Goal: Check status: Check status

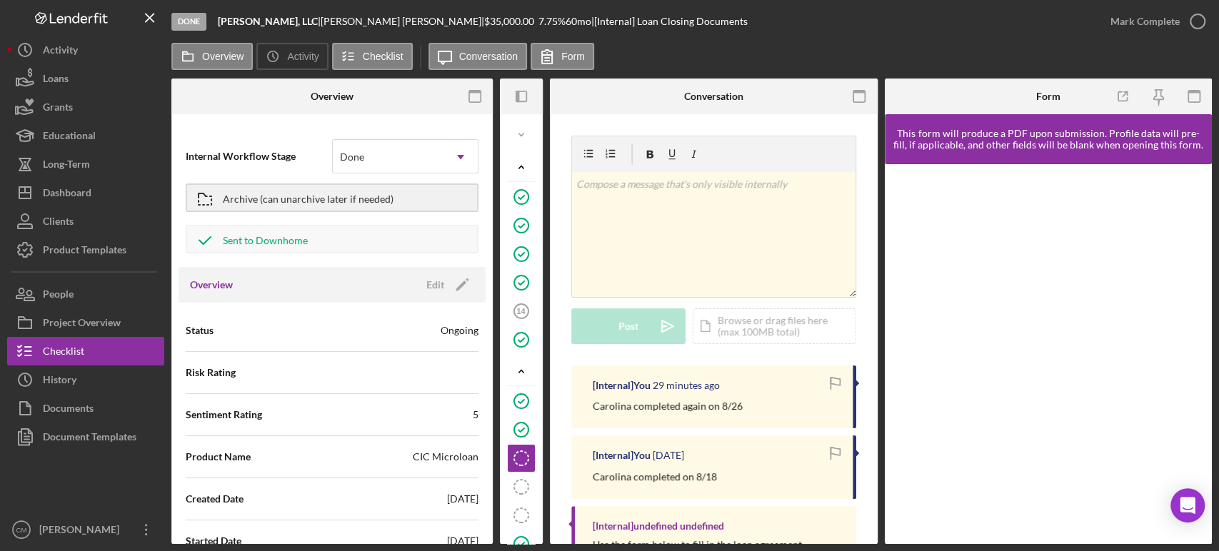
scroll to position [193, 0]
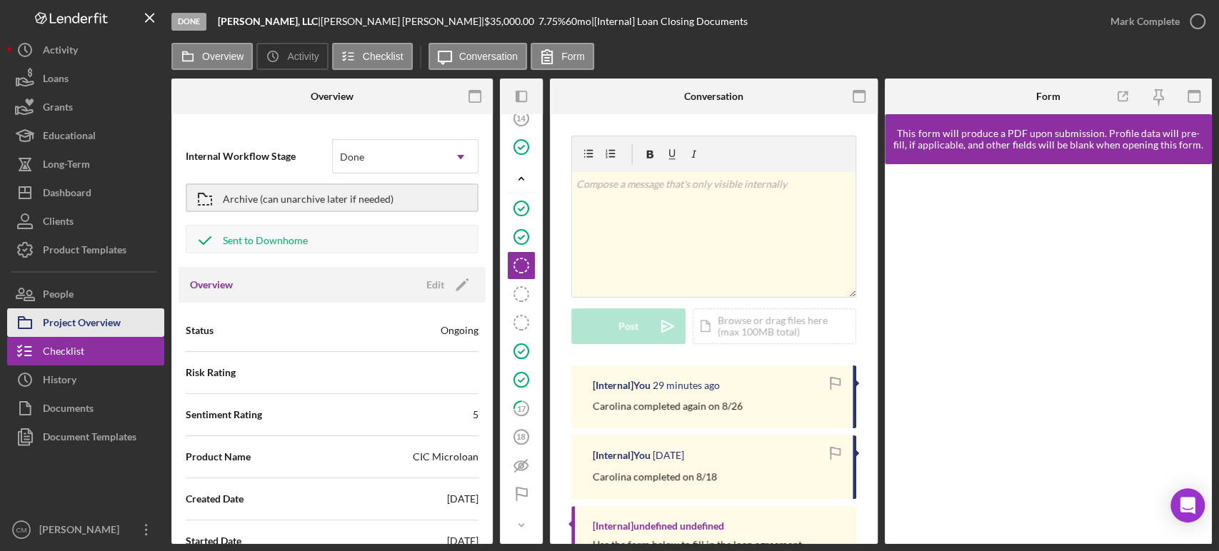
click at [123, 328] on button "Project Overview" at bounding box center [85, 322] width 157 height 29
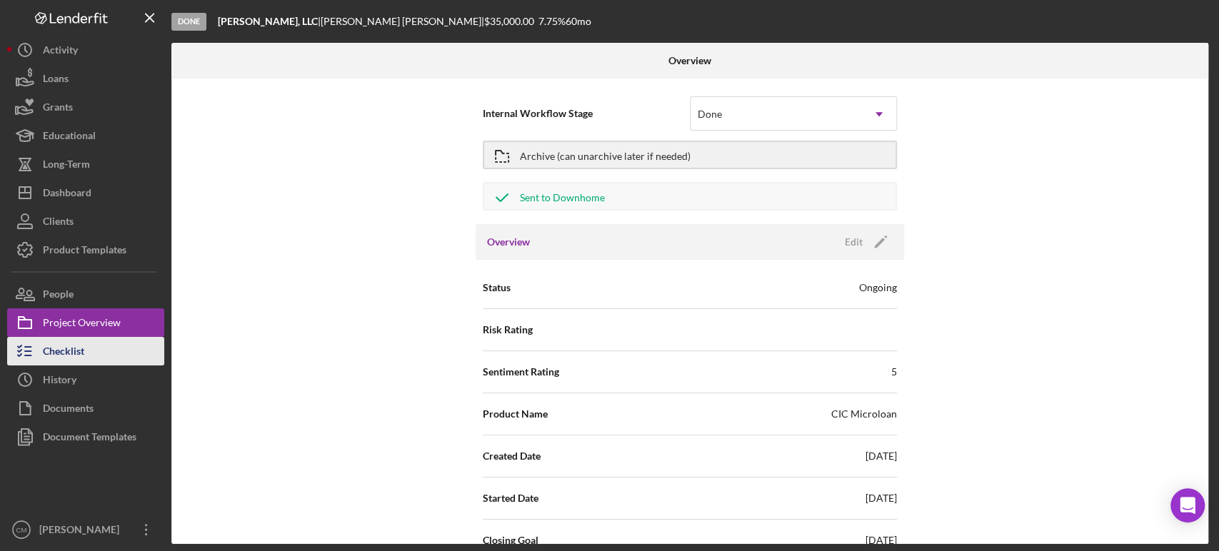
click at [77, 355] on div "Checklist" at bounding box center [63, 353] width 41 height 32
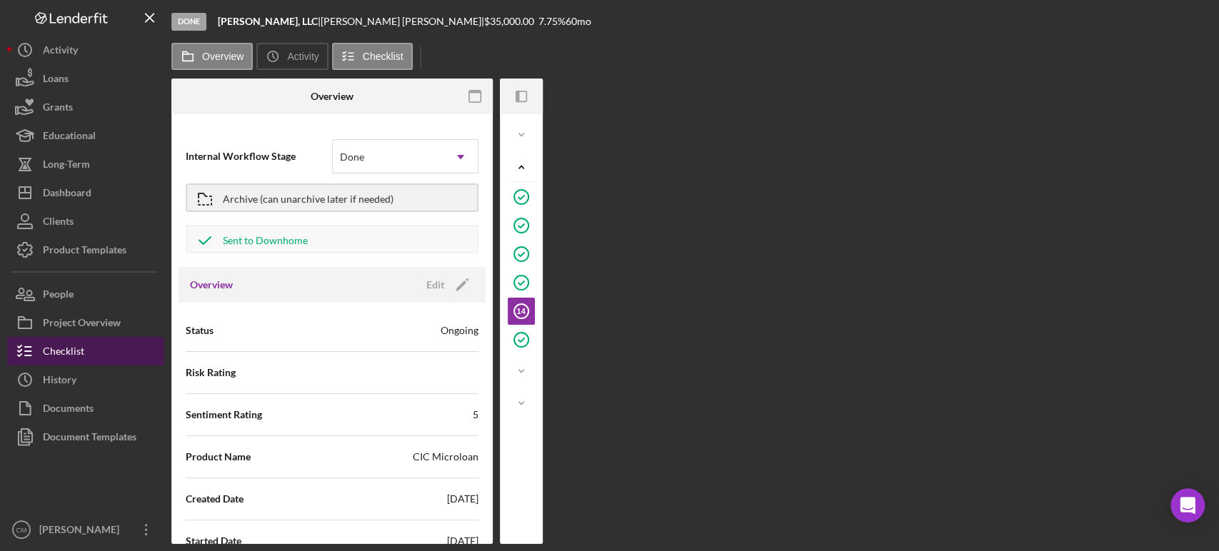
click at [77, 355] on div "Checklist" at bounding box center [63, 353] width 41 height 32
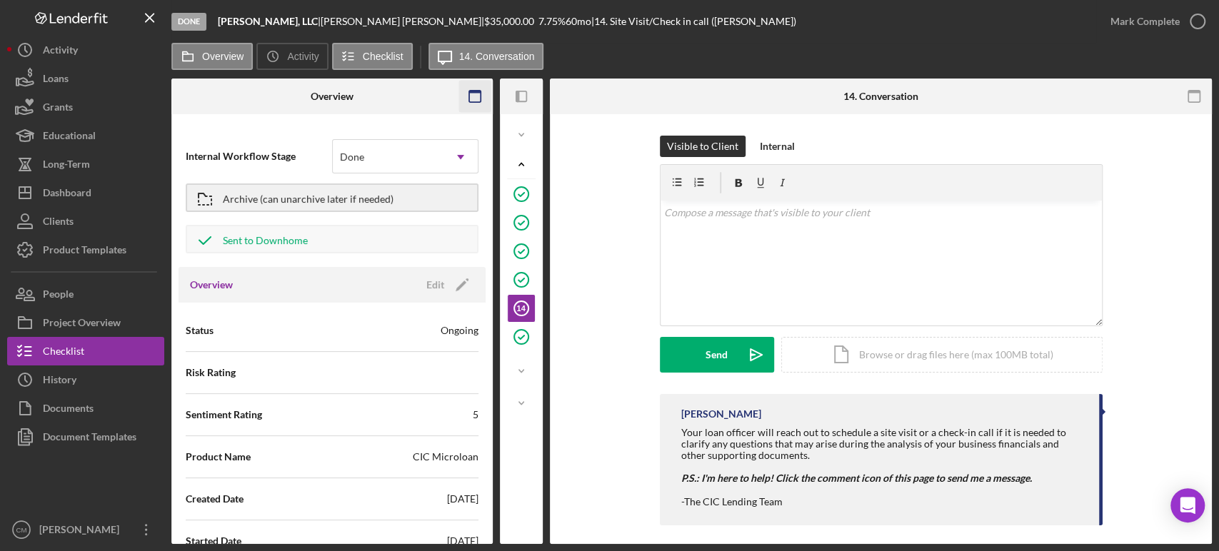
click at [481, 96] on icon "button" at bounding box center [475, 97] width 32 height 32
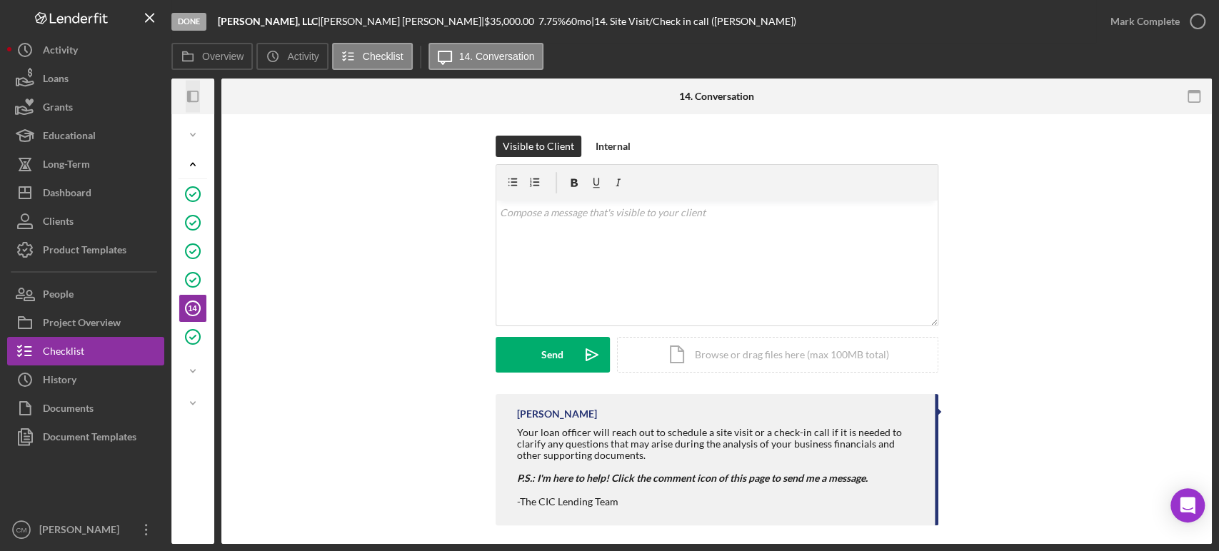
click at [194, 96] on icon "Icon/Panel Side Expand" at bounding box center [193, 97] width 32 height 32
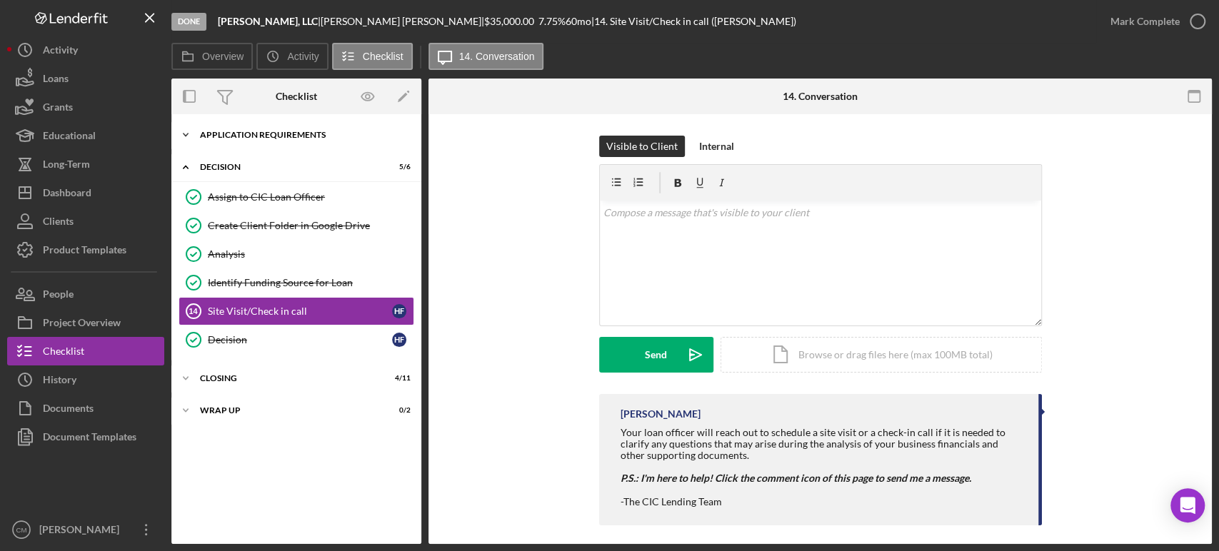
click at [230, 131] on div "APPLICATION REQUIREMENTS" at bounding box center [301, 135] width 203 height 9
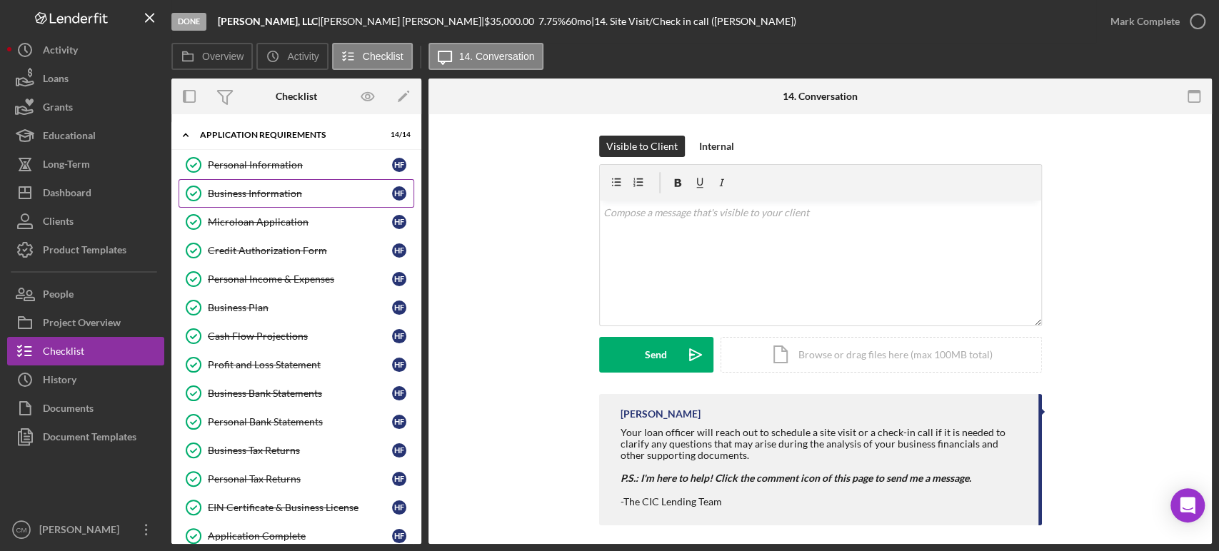
click at [266, 191] on div "Business Information" at bounding box center [300, 193] width 184 height 11
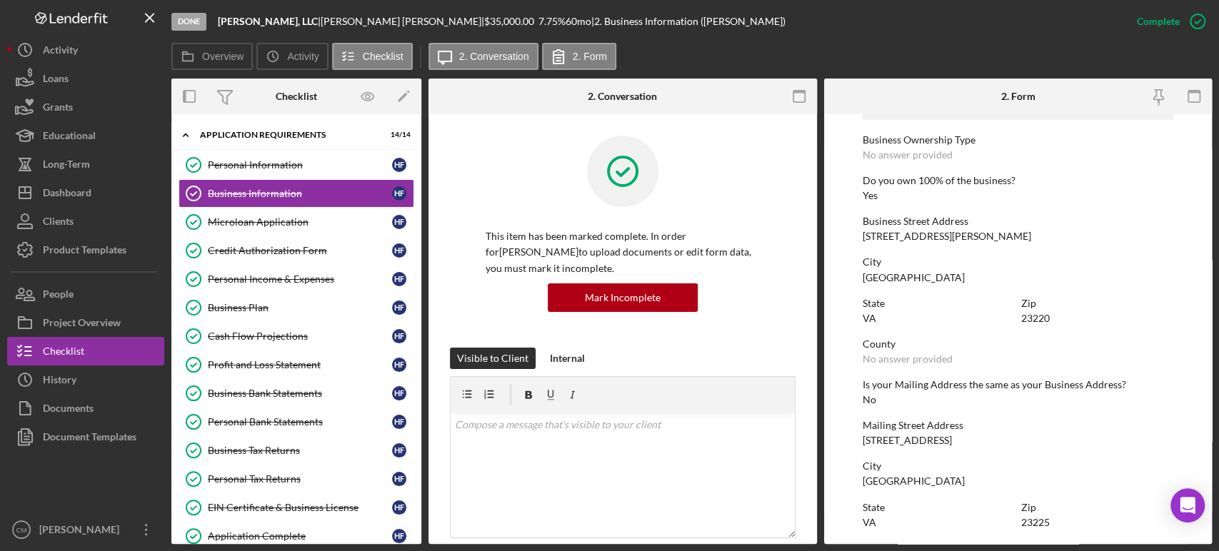
scroll to position [533, 0]
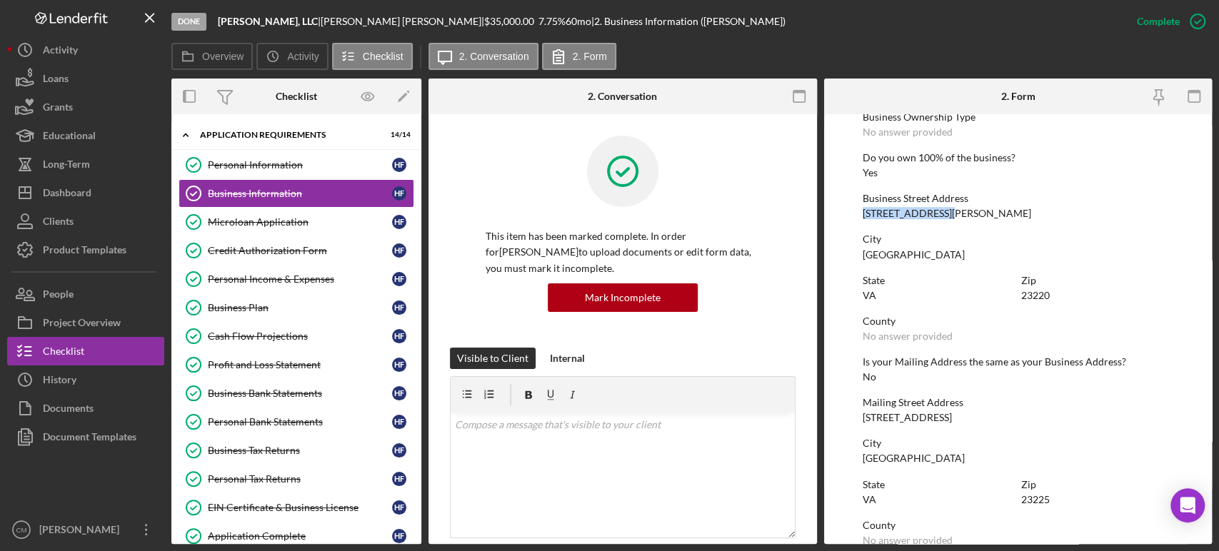
drag, startPoint x: 862, startPoint y: 213, endPoint x: 945, endPoint y: 215, distance: 82.1
click at [945, 215] on div "Business Street Address [STREET_ADDRESS][PERSON_NAME]" at bounding box center [1017, 206] width 311 height 26
copy div "[STREET_ADDRESS][PERSON_NAME]"
click at [311, 171] on link "Personal Information Personal Information H F" at bounding box center [296, 165] width 236 height 29
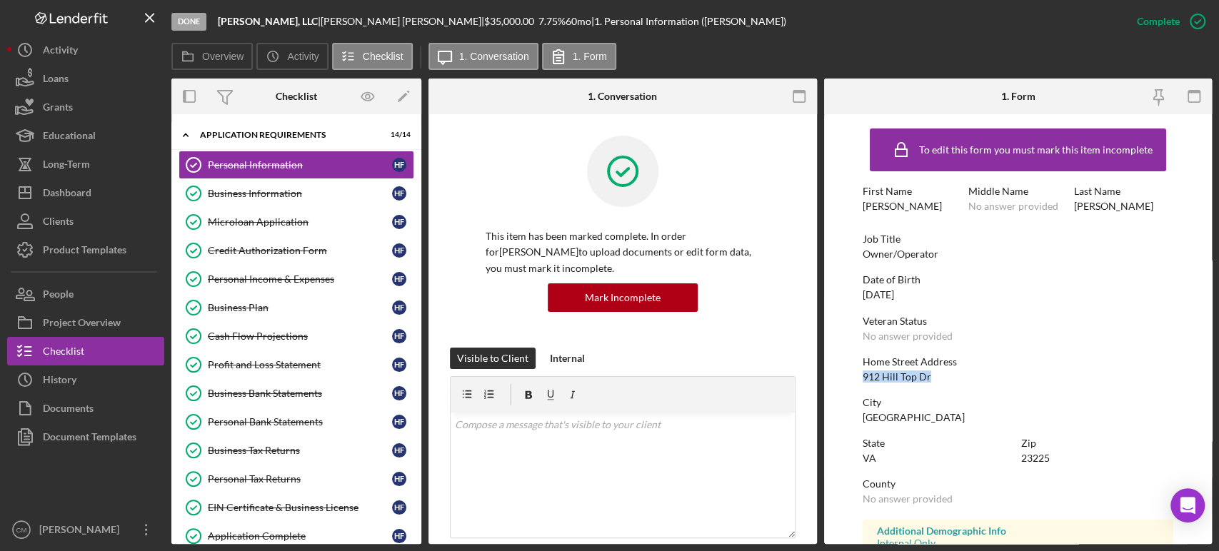
drag, startPoint x: 863, startPoint y: 381, endPoint x: 929, endPoint y: 381, distance: 65.7
click at [929, 381] on div "Home Street Address [STREET_ADDRESS]" at bounding box center [1017, 369] width 311 height 26
drag, startPoint x: 937, startPoint y: 400, endPoint x: 865, endPoint y: 378, distance: 75.2
click at [865, 378] on div "912 Hill Top Dr" at bounding box center [896, 376] width 69 height 11
drag, startPoint x: 928, startPoint y: 378, endPoint x: 862, endPoint y: 376, distance: 66.4
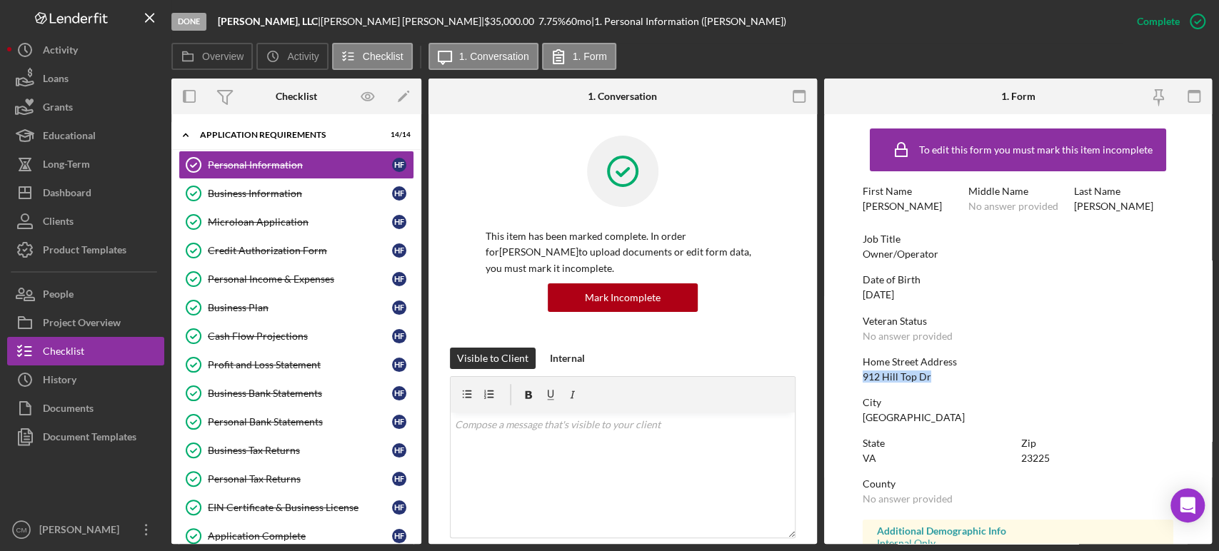
click at [862, 376] on div "Home Street Address [STREET_ADDRESS]" at bounding box center [1017, 369] width 311 height 26
copy div "912 Hill Top Dr"
